Goal: Transaction & Acquisition: Purchase product/service

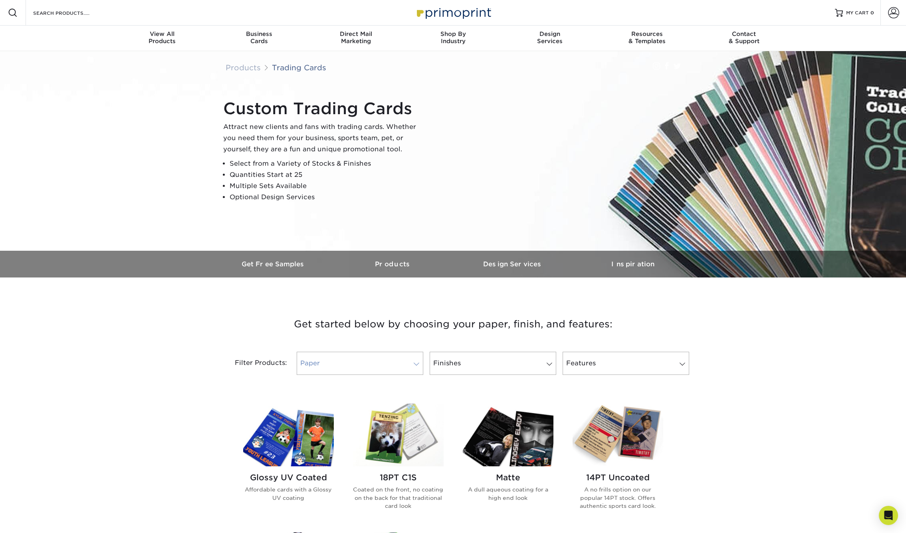
click at [419, 365] on span at bounding box center [416, 364] width 11 height 6
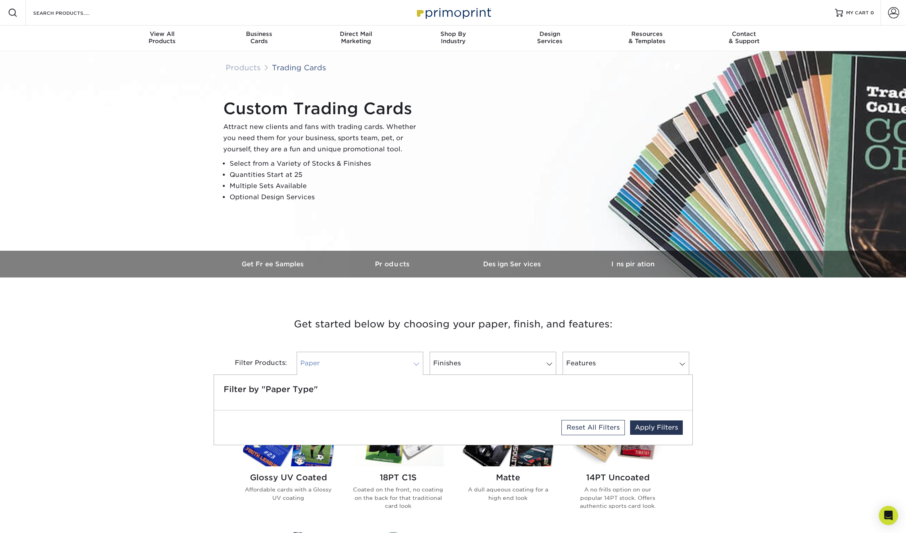
click at [419, 365] on span at bounding box center [416, 364] width 11 height 6
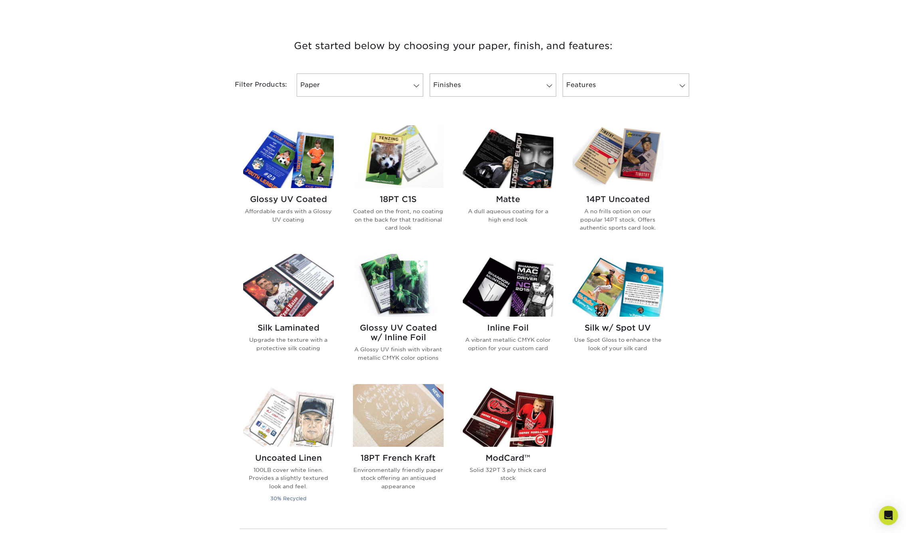
scroll to position [331, 0]
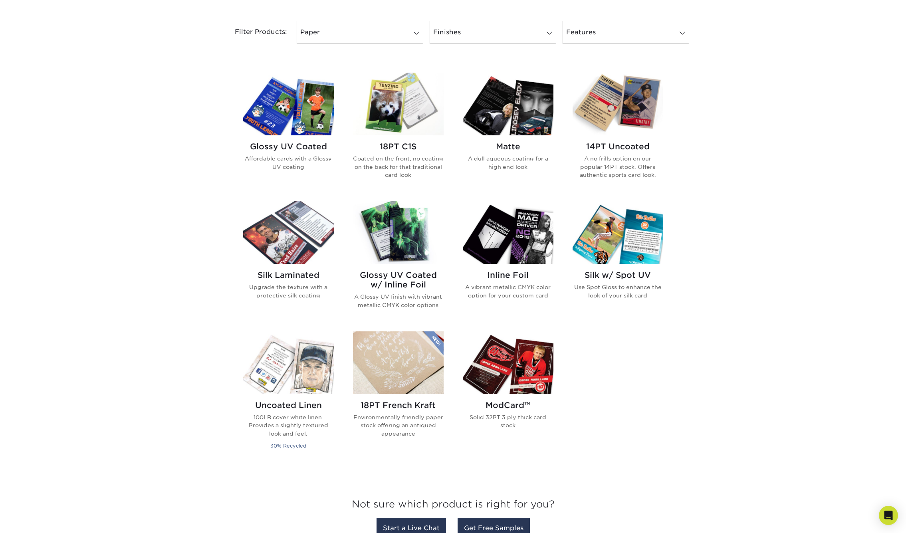
click at [613, 113] on img at bounding box center [618, 104] width 91 height 63
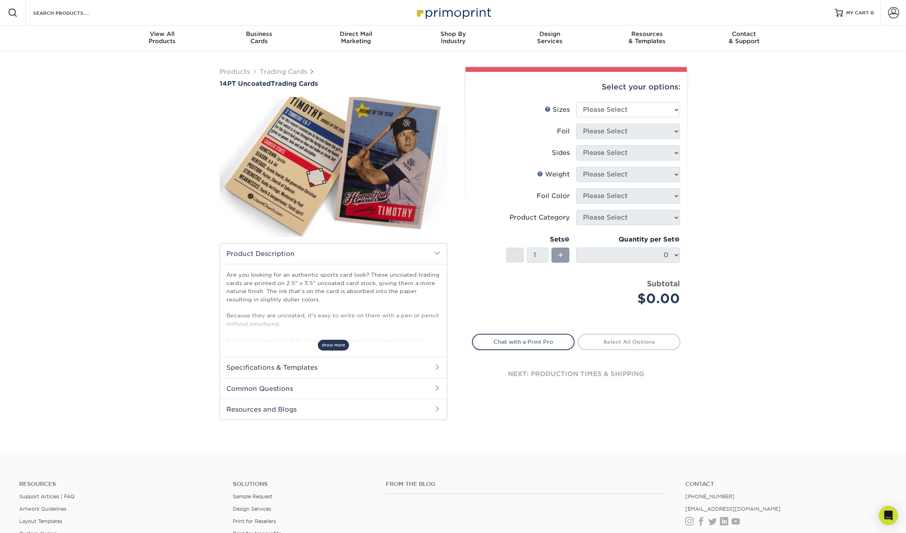
click at [327, 347] on span "show more" at bounding box center [333, 345] width 31 height 11
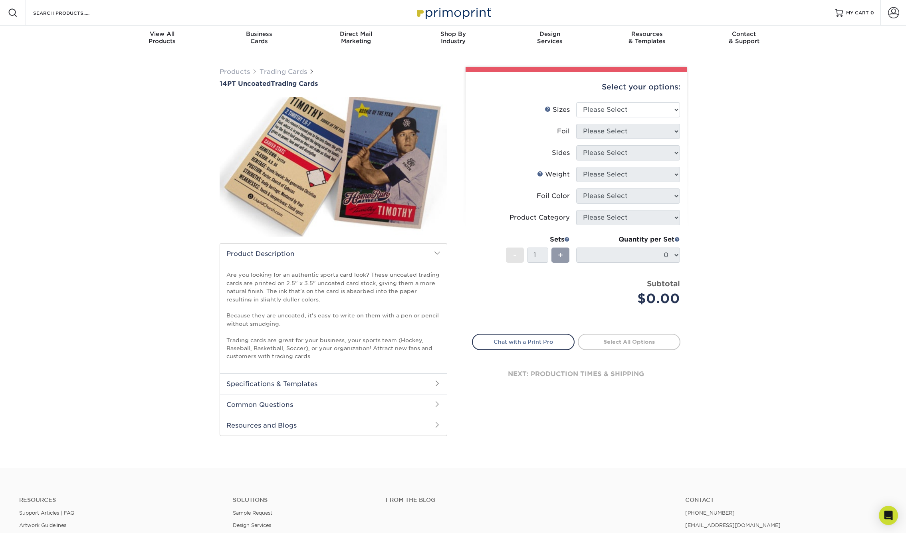
click at [681, 110] on div "Select your options: Sizes Help Sizes Please Select 2.5" x 3.5" Foil Please Sel…" at bounding box center [576, 238] width 221 height 333
select select "2.50x3.50"
select select "0"
select select "13abbda7-1d64-4f25-8bb2-c179b224825d"
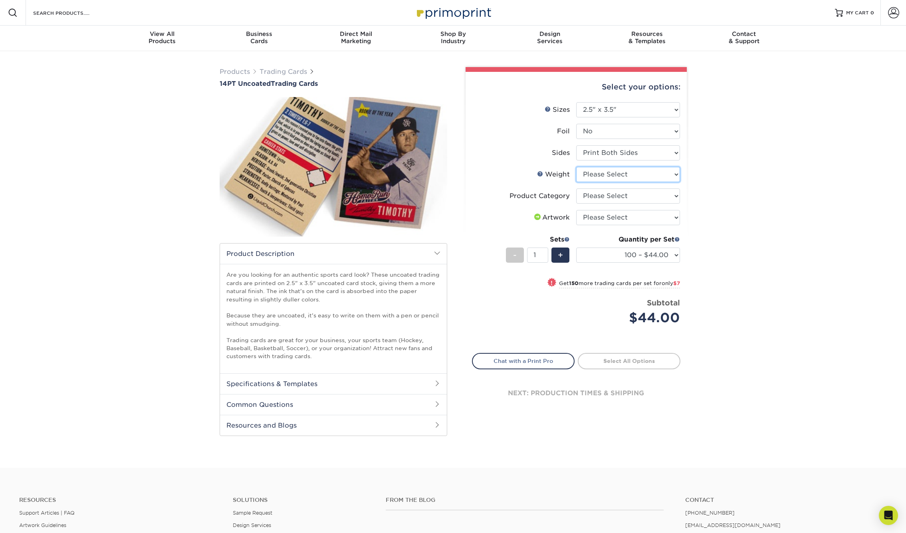
select select "14PT Uncoated"
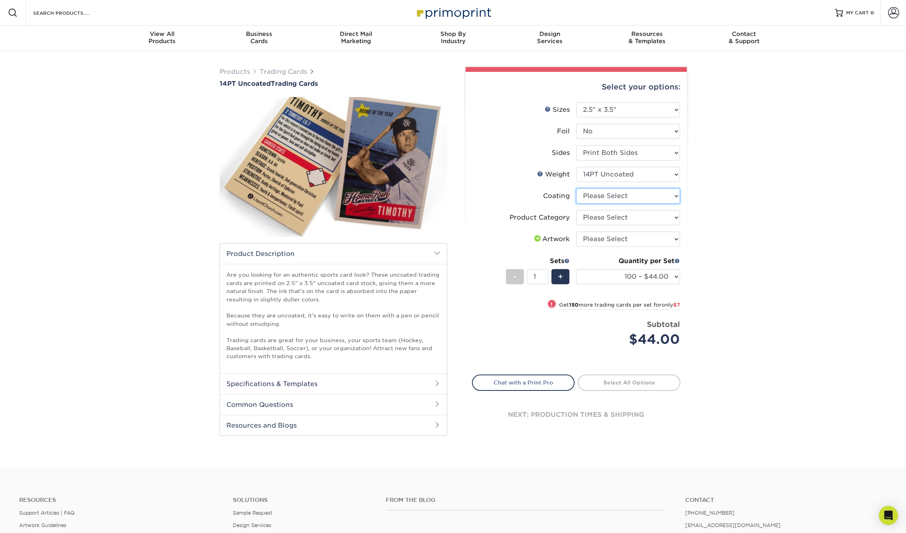
select select "3e7618de-abca-4bda-9f97-8b9129e913d8"
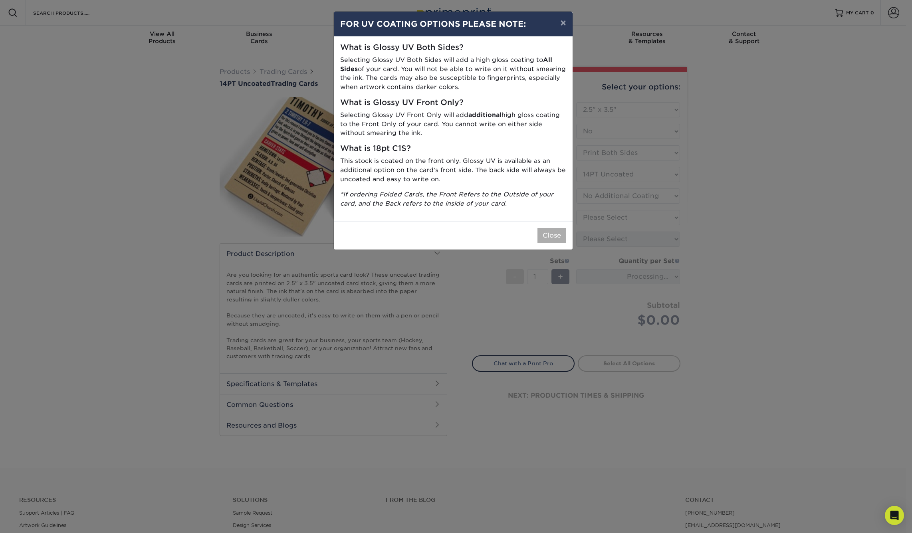
click at [542, 236] on button "Close" at bounding box center [552, 235] width 29 height 15
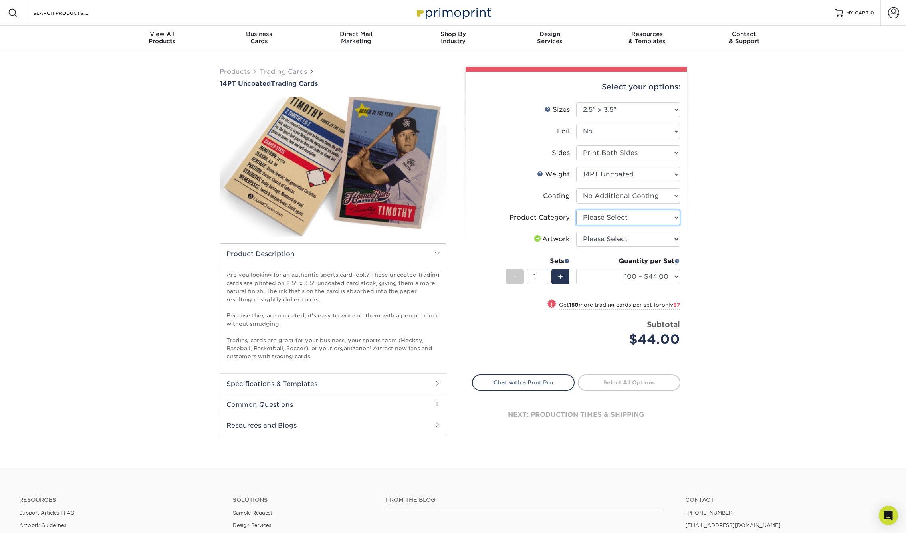
select select "c2f9bce9-36c2-409d-b101-c29d9d031e18"
select select "upload"
click at [677, 261] on span at bounding box center [677, 261] width 6 height 6
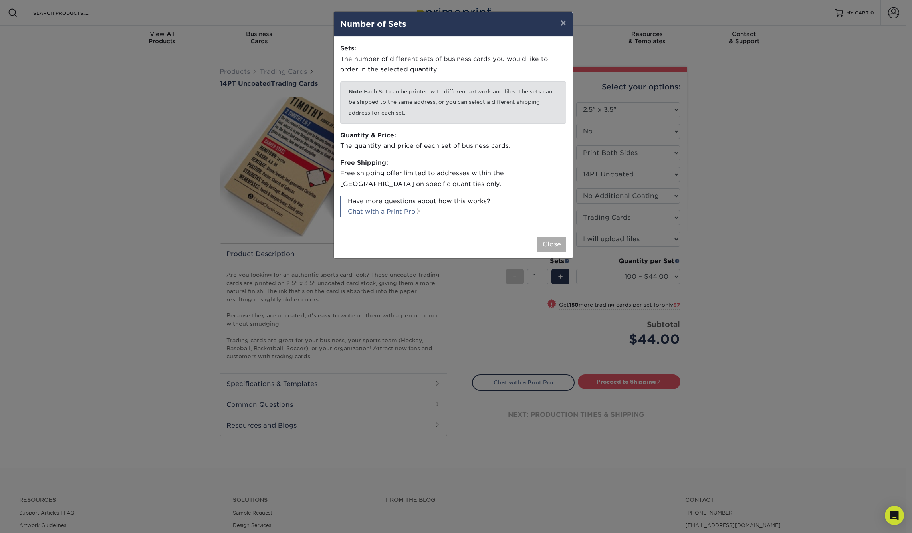
click at [547, 244] on button "Close" at bounding box center [552, 244] width 29 height 15
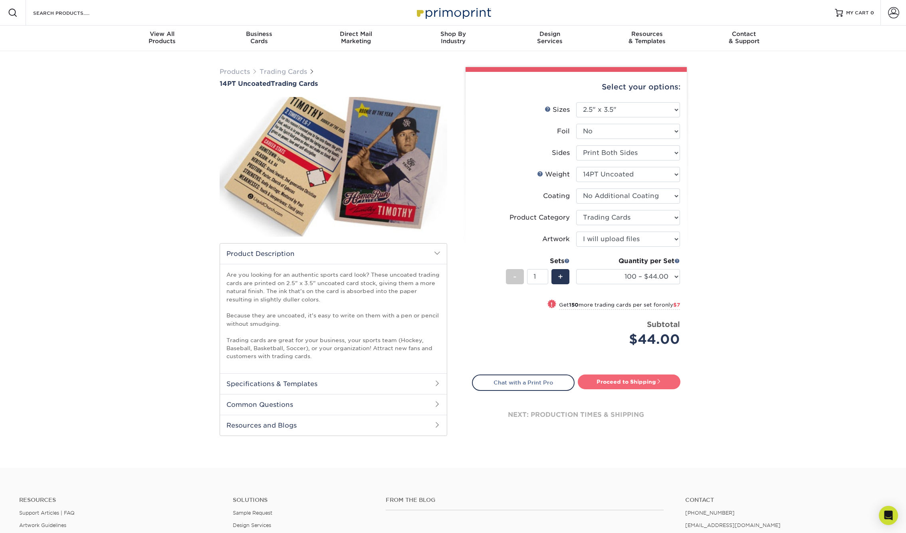
click at [623, 383] on link "Proceed to Shipping" at bounding box center [629, 382] width 103 height 14
type input "Set 1"
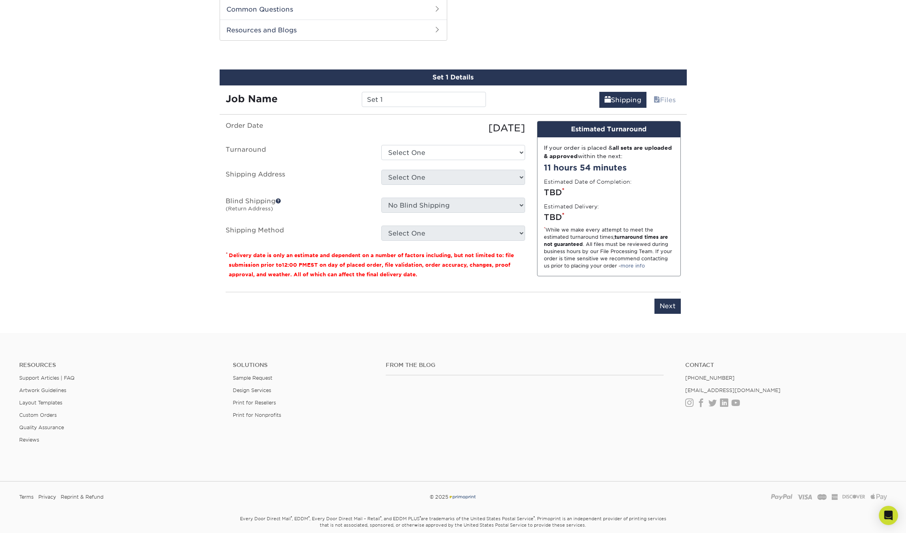
scroll to position [399, 0]
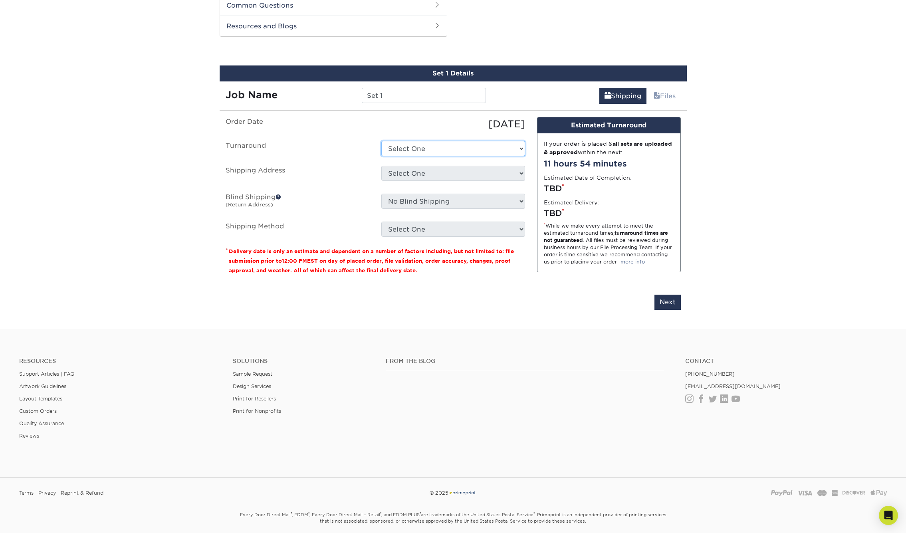
select select "0cf973fe-bf75-479b-b69a-df131477f2d6"
select select "newaddress"
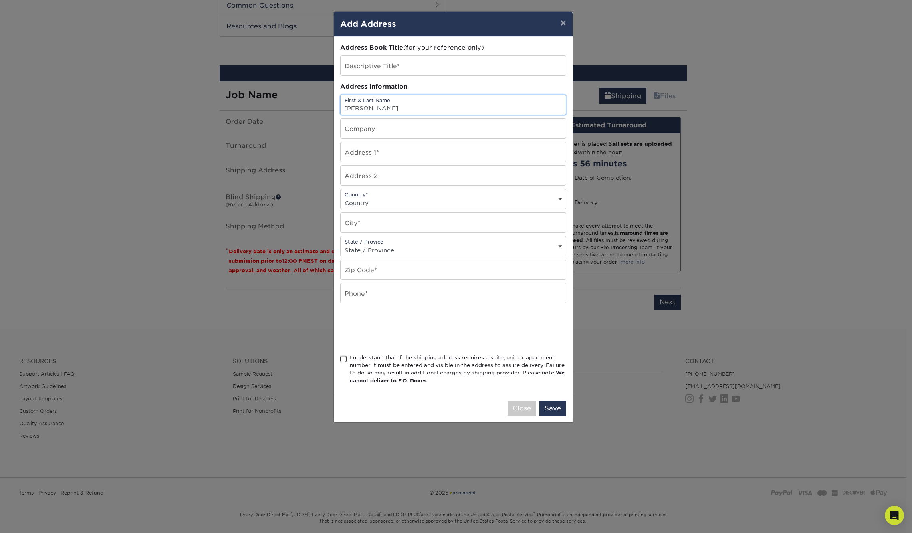
type input "gustavo rangel"
type input "3123 carter street"
select select "US"
type input "miami"
select select "FL"
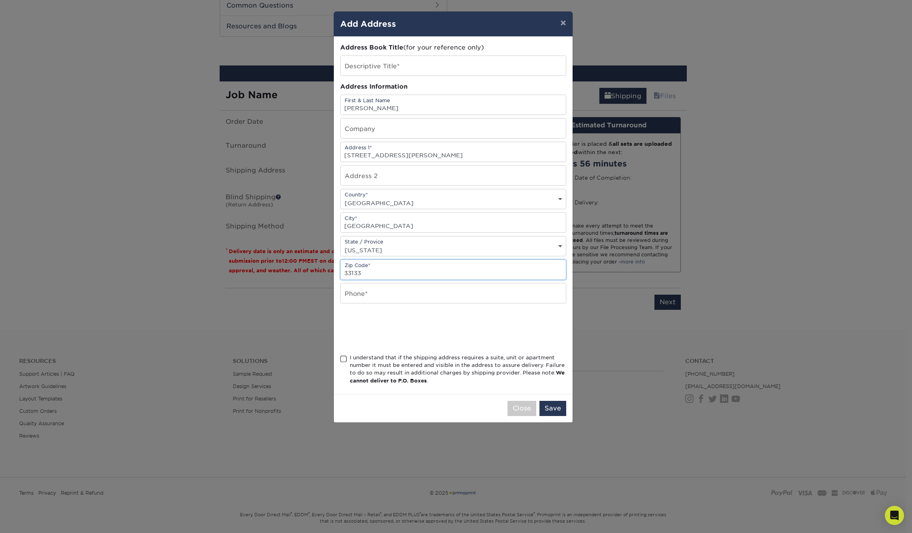
type input "33133"
click at [403, 66] on input "text" at bounding box center [453, 66] width 225 height 20
type input "yo"
type input "7864519688"
click at [343, 361] on span at bounding box center [343, 359] width 7 height 8
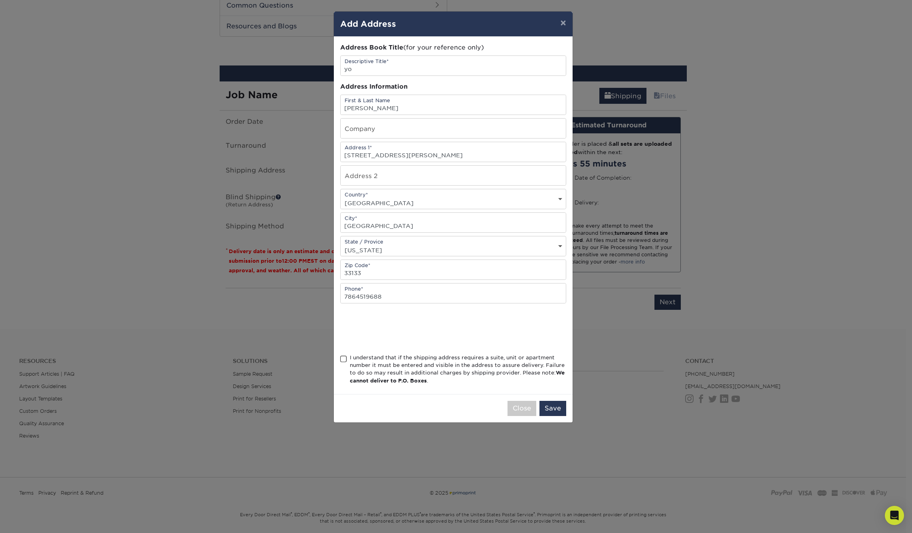
click at [0, 0] on input "I understand that if the shipping address requires a suite, unit or apartment n…" at bounding box center [0, 0] width 0 height 0
click at [546, 409] on button "Save" at bounding box center [553, 408] width 27 height 15
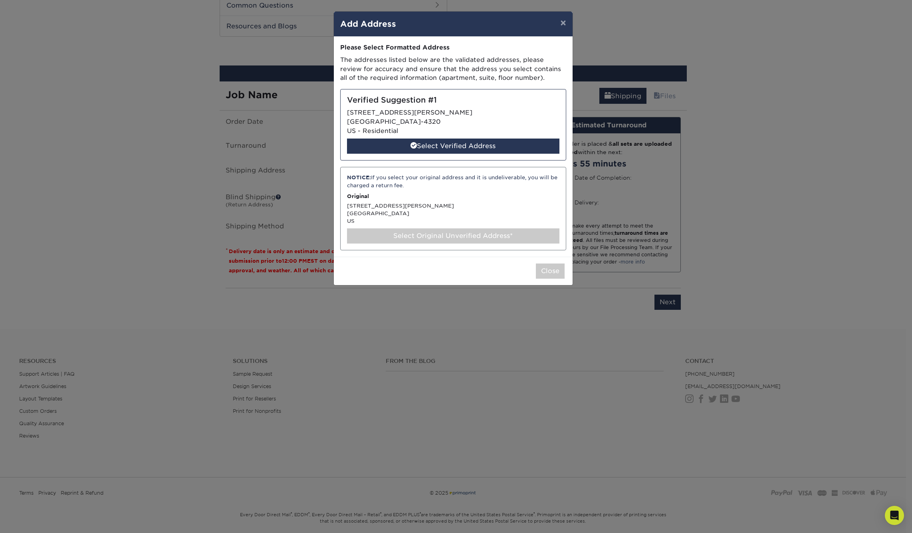
click at [454, 119] on div "Verified Suggestion #1 3123 CARTER ST MIAMI, FL 33133-4320 US - Residential Sel…" at bounding box center [453, 124] width 226 height 71
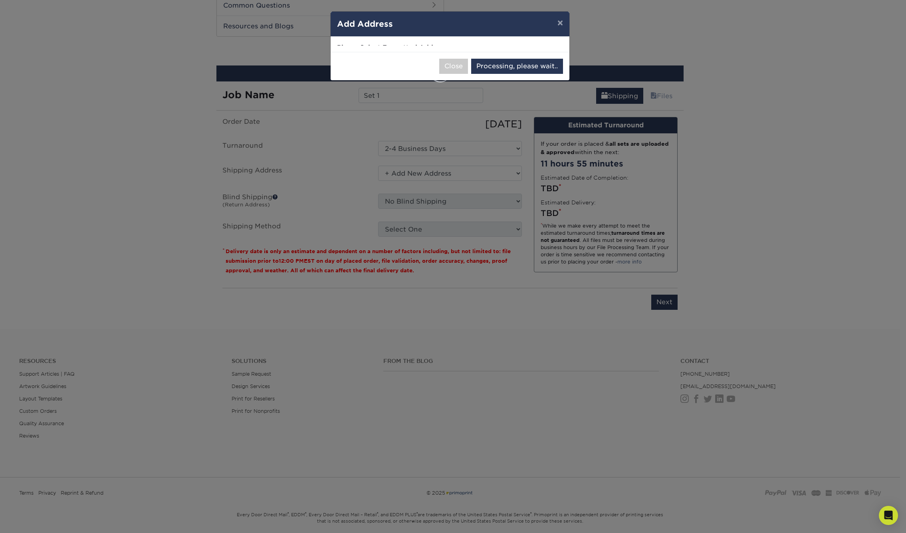
select select "286062"
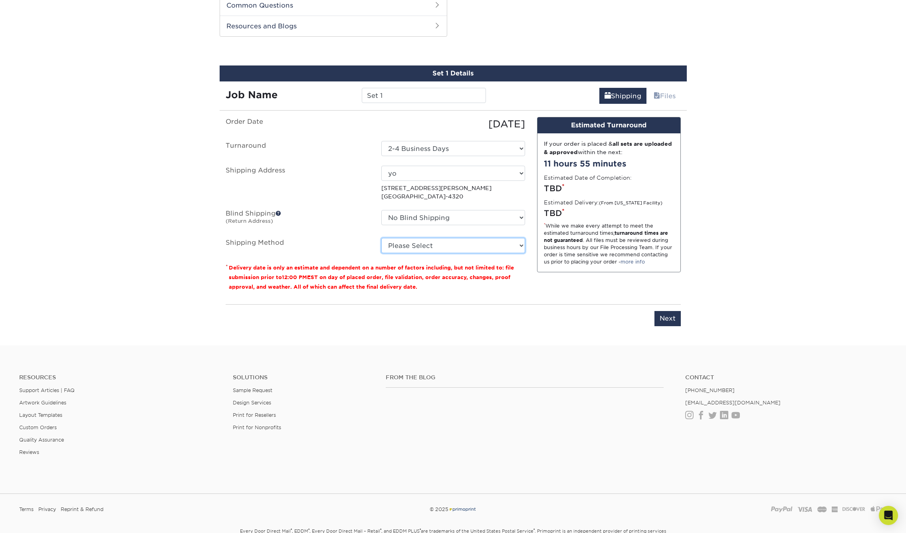
select select "12"
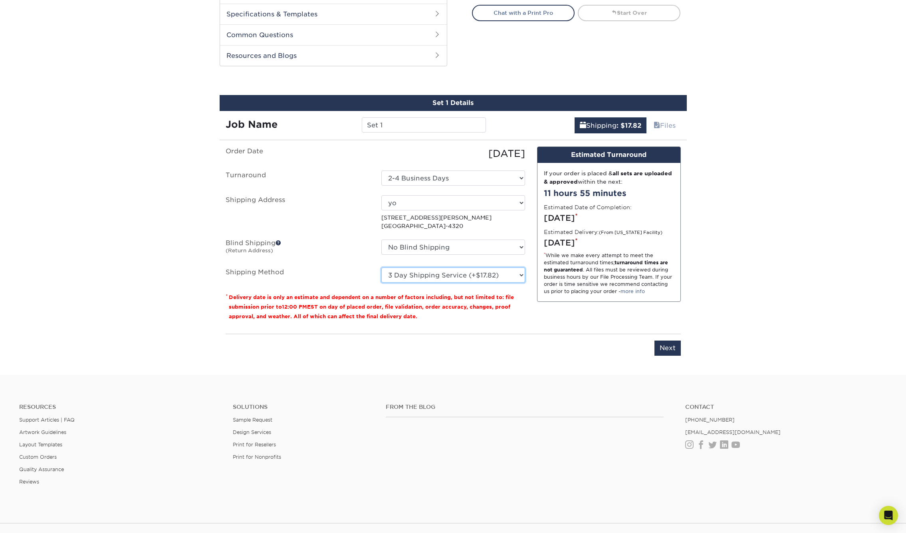
scroll to position [430, 0]
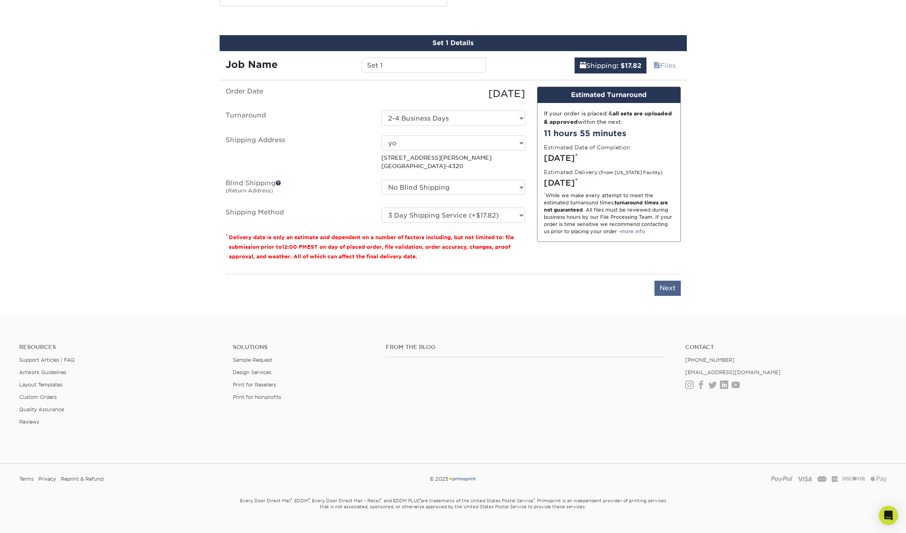
click at [660, 292] on input "Next" at bounding box center [668, 288] width 26 height 15
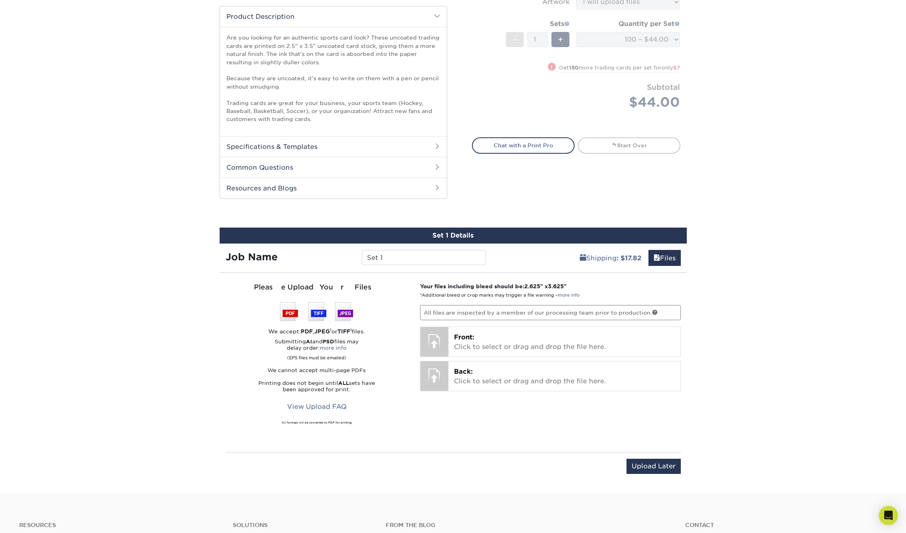
scroll to position [362, 0]
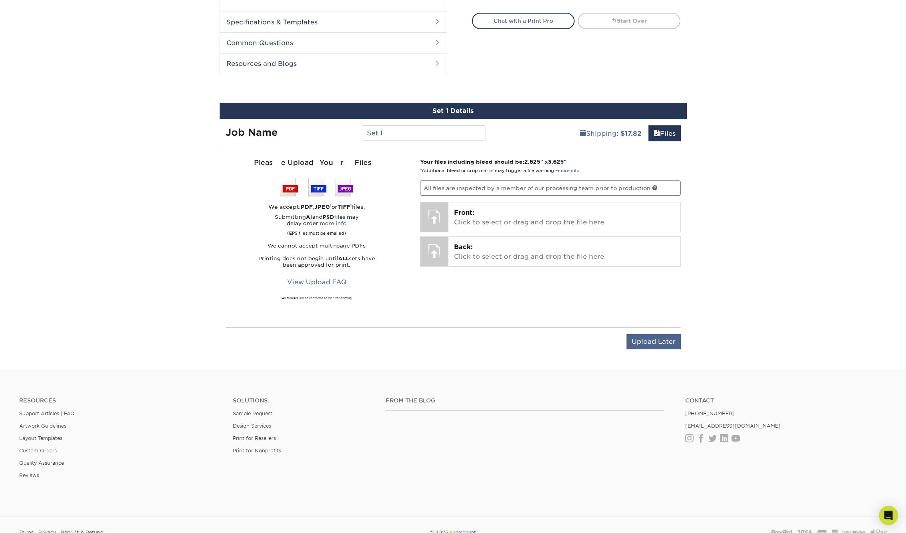
click at [640, 340] on input "Upload Later" at bounding box center [654, 341] width 54 height 15
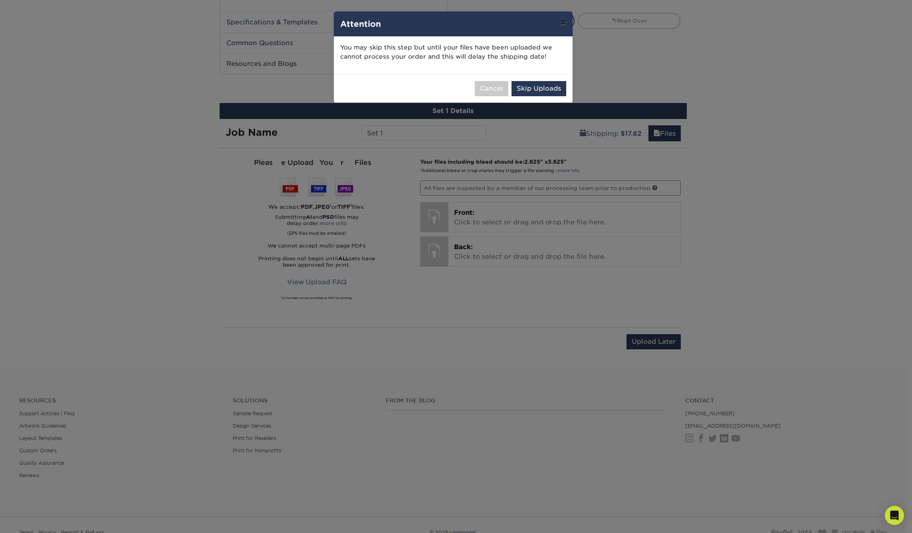
click at [565, 24] on button "×" at bounding box center [563, 23] width 18 height 22
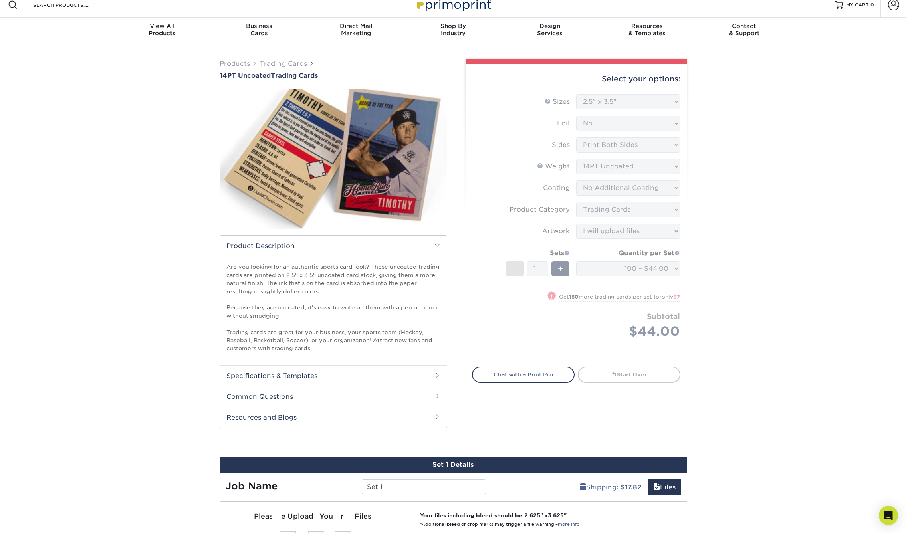
scroll to position [0, 0]
